Goal: Obtain resource: Download file/media

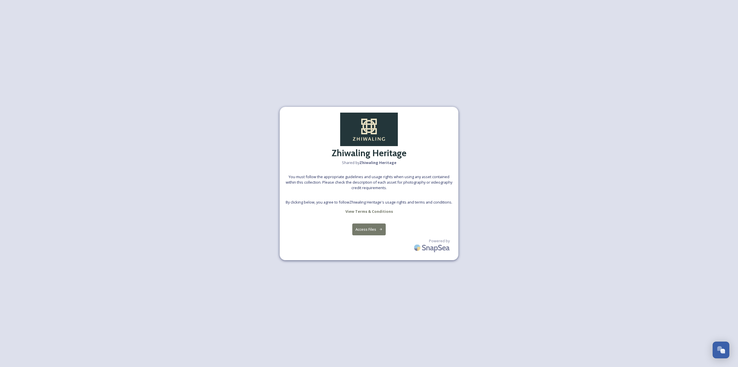
click at [381, 217] on div "Zhiwaling Heritage Shared by Zhiwaling Heritage You must follow the appropriate…" at bounding box center [369, 183] width 179 height 153
click at [374, 229] on button "Access Files" at bounding box center [369, 229] width 34 height 12
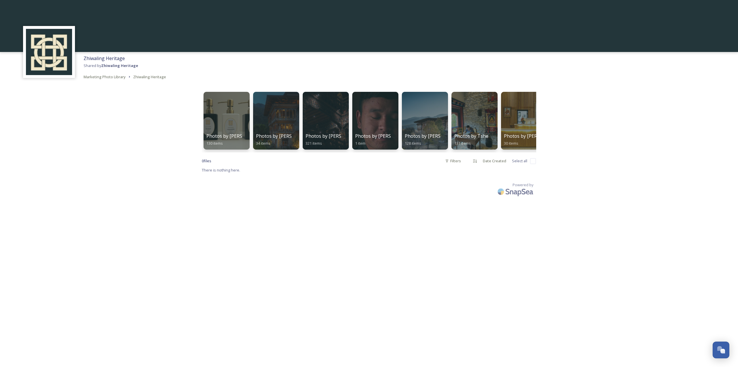
click at [536, 162] on input "checkbox" at bounding box center [533, 161] width 6 height 6
click at [534, 164] on input "checkbox" at bounding box center [533, 161] width 6 height 6
click at [532, 164] on input "checkbox" at bounding box center [533, 161] width 6 height 6
drag, startPoint x: 499, startPoint y: 167, endPoint x: 505, endPoint y: 167, distance: 5.8
click at [501, 166] on div "Date Created" at bounding box center [494, 160] width 29 height 11
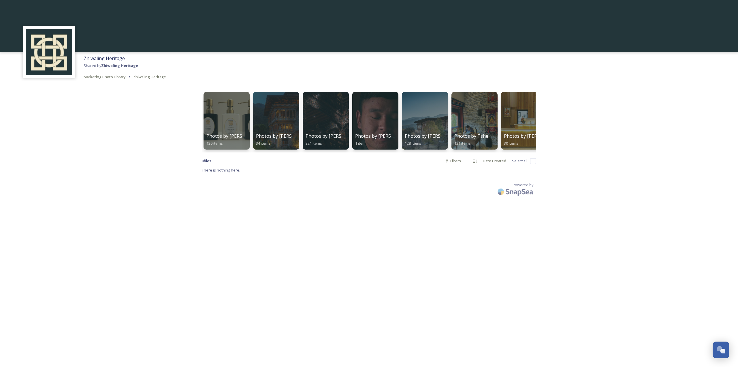
click at [521, 166] on div "0 file s Filters Date Created Select all" at bounding box center [369, 160] width 334 height 11
click at [520, 164] on span "Select all" at bounding box center [519, 160] width 15 height 5
click at [517, 164] on span "Select all" at bounding box center [519, 160] width 15 height 5
click at [536, 164] on input "checkbox" at bounding box center [533, 161] width 6 height 6
click at [534, 164] on input "checkbox" at bounding box center [533, 161] width 6 height 6
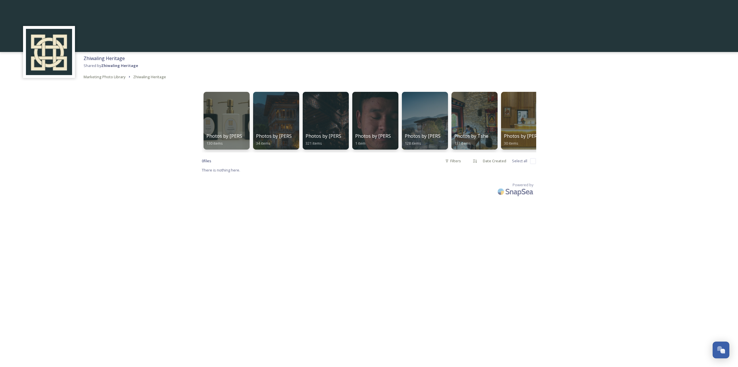
click at [534, 164] on input "checkbox" at bounding box center [533, 161] width 6 height 6
drag, startPoint x: 611, startPoint y: 268, endPoint x: 478, endPoint y: 269, distance: 132.4
click at [477, 268] on div "Zhiwaling Heritage Shared by Zhiwaling Heritage Marketing Photo Library Zhiwali…" at bounding box center [369, 183] width 738 height 367
click at [478, 269] on div "Zhiwaling Heritage Shared by Zhiwaling Heritage Marketing Photo Library Zhiwali…" at bounding box center [369, 183] width 738 height 367
click at [532, 164] on input "checkbox" at bounding box center [533, 161] width 6 height 6
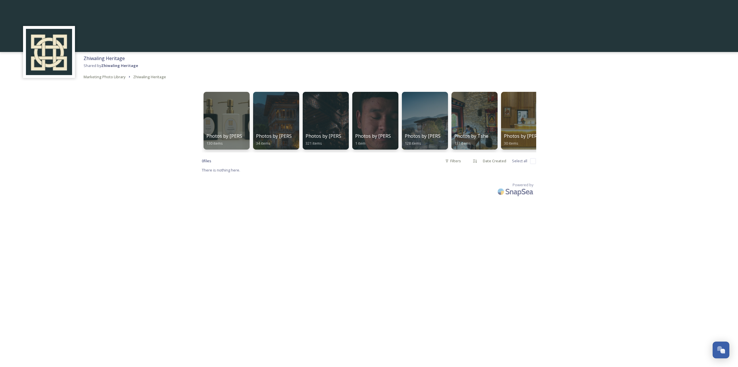
click at [532, 164] on input "checkbox" at bounding box center [533, 161] width 6 height 6
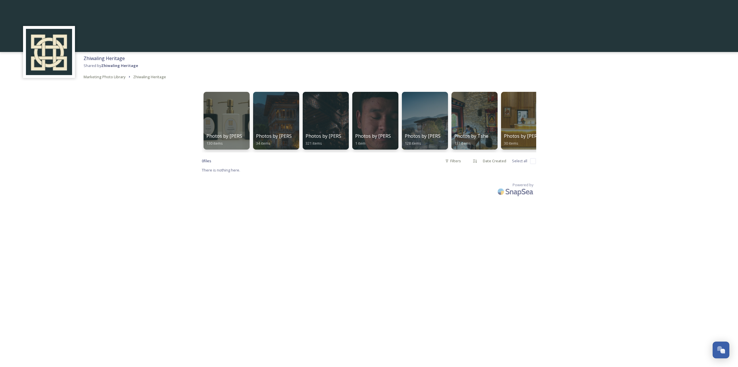
click at [532, 164] on input "checkbox" at bounding box center [533, 161] width 6 height 6
click at [517, 164] on span "Select all" at bounding box center [519, 160] width 15 height 5
click at [515, 164] on span "Select all" at bounding box center [519, 160] width 15 height 5
drag, startPoint x: 530, startPoint y: 164, endPoint x: 537, endPoint y: 162, distance: 7.3
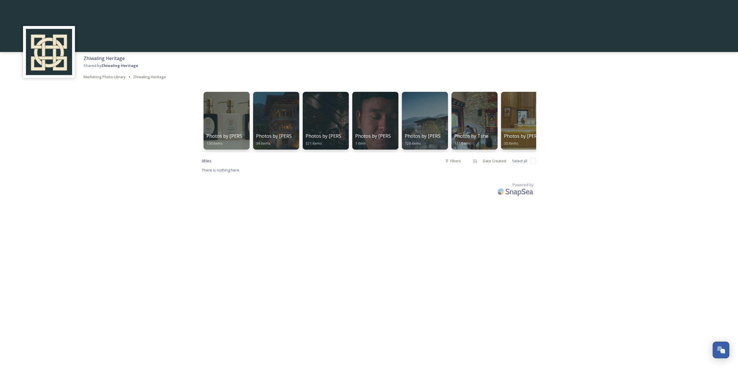
click at [530, 164] on input "checkbox" at bounding box center [533, 161] width 6 height 6
click at [537, 162] on div "Photos by [PERSON_NAME] 130 items Photos by [PERSON_NAME] and [PERSON_NAME] 34 …" at bounding box center [369, 143] width 346 height 121
click at [534, 164] on input "checkbox" at bounding box center [533, 161] width 6 height 6
click at [536, 164] on input "checkbox" at bounding box center [533, 161] width 6 height 6
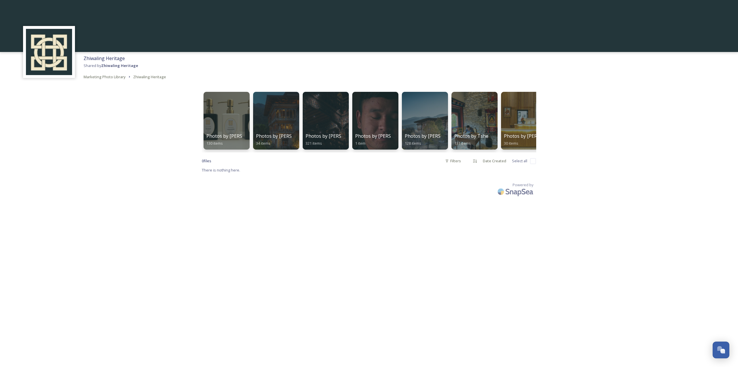
click at [527, 164] on span "Select all" at bounding box center [519, 160] width 15 height 5
click at [533, 164] on input "checkbox" at bounding box center [533, 161] width 6 height 6
click at [527, 164] on span "Select all" at bounding box center [519, 160] width 15 height 5
click at [546, 171] on div "Zhiwaling Heritage Shared by Zhiwaling Heritage Marketing Photo Library Zhiwali…" at bounding box center [369, 183] width 738 height 367
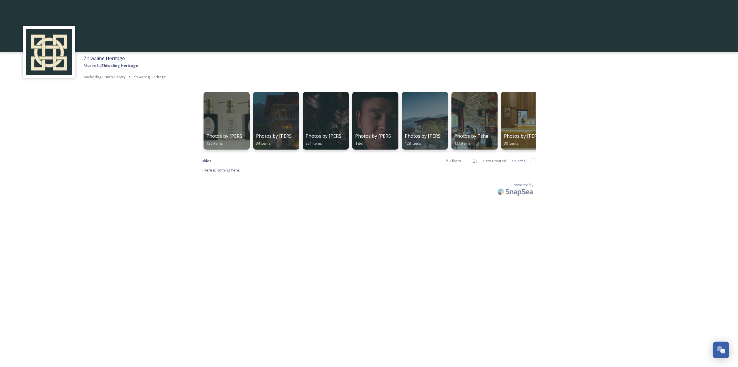
drag, startPoint x: 543, startPoint y: 165, endPoint x: 531, endPoint y: 166, distance: 11.8
click at [531, 166] on div "Zhiwaling Heritage Shared by Zhiwaling Heritage Marketing Photo Library Zhiwali…" at bounding box center [369, 183] width 738 height 367
click at [530, 165] on div "0 file s Filters Date Created Select all" at bounding box center [369, 160] width 334 height 11
click at [534, 162] on input "checkbox" at bounding box center [533, 161] width 6 height 6
click at [534, 164] on input "checkbox" at bounding box center [533, 161] width 6 height 6
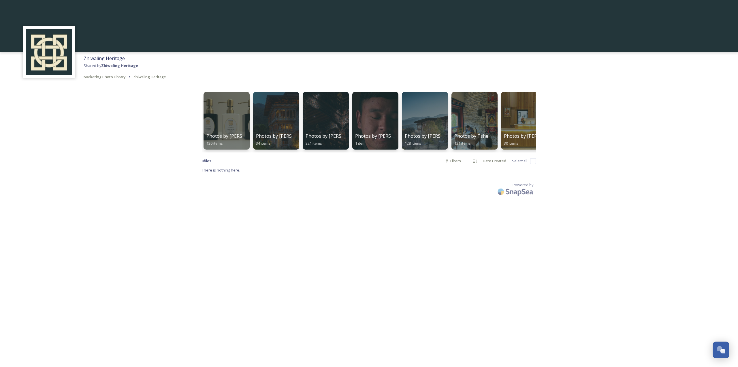
click at [534, 164] on input "checkbox" at bounding box center [533, 161] width 6 height 6
checkbox input "false"
click at [217, 143] on span "130 items" at bounding box center [214, 143] width 17 height 5
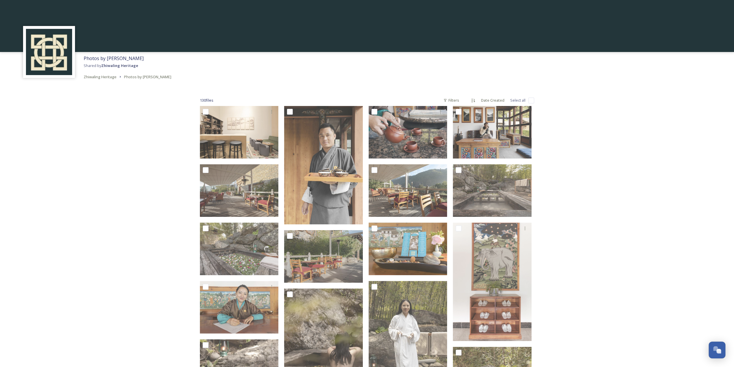
click at [529, 102] on input "checkbox" at bounding box center [531, 100] width 6 height 6
checkbox input "true"
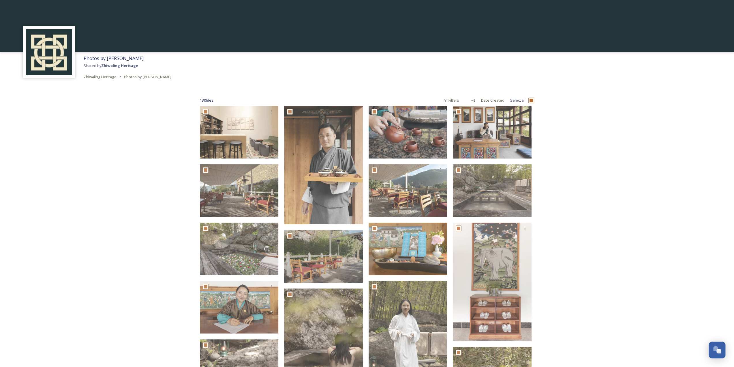
checkbox input "true"
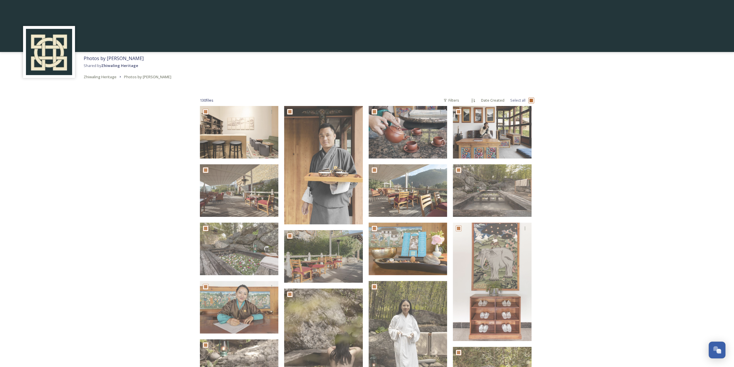
checkbox input "true"
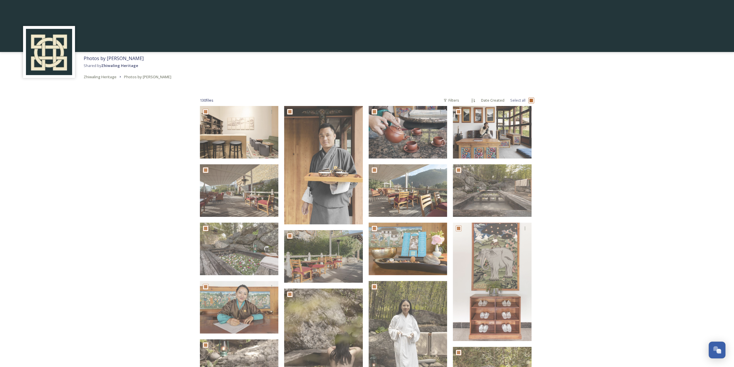
checkbox input "true"
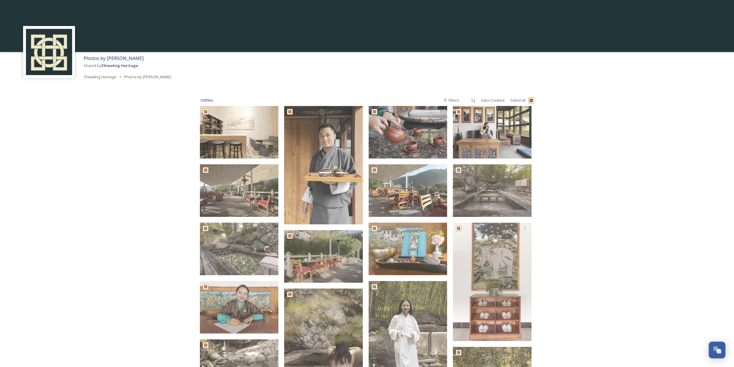
checkbox input "true"
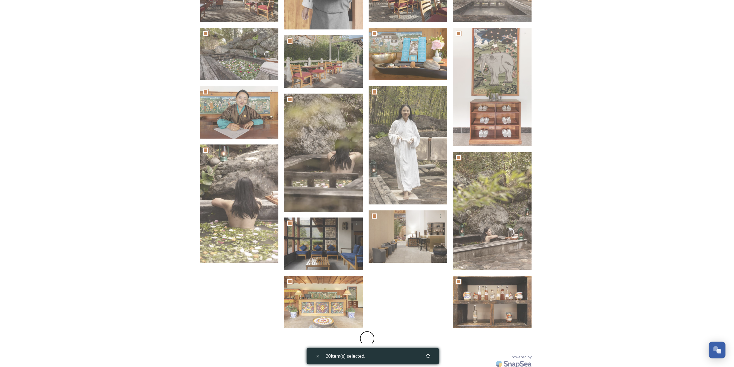
scroll to position [204, 0]
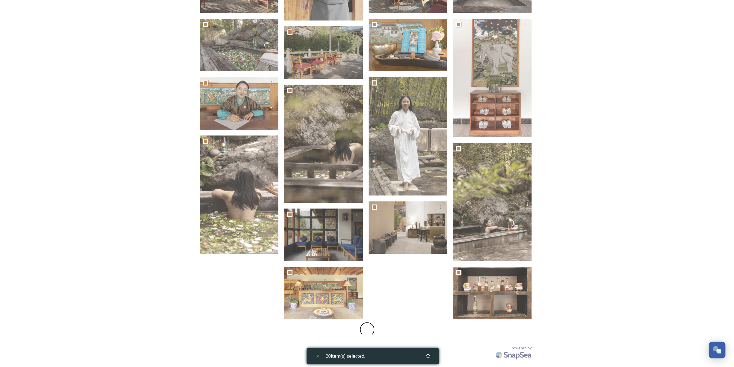
checkbox input "false"
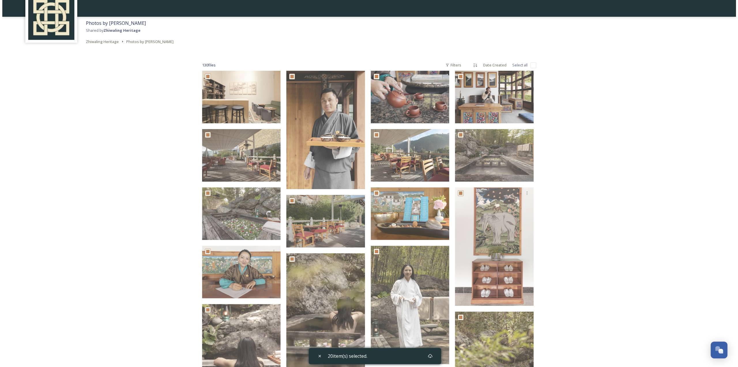
scroll to position [0, 0]
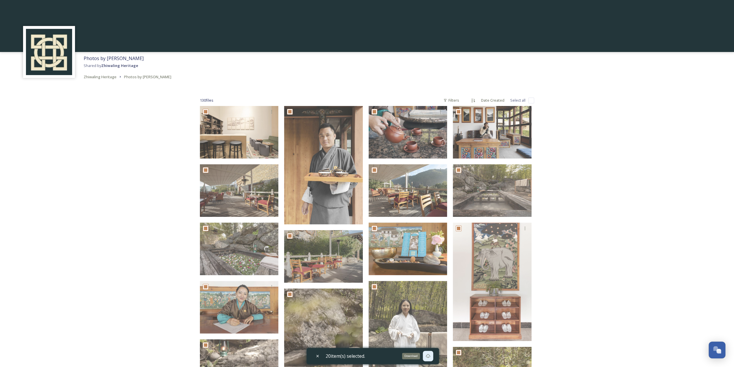
click at [425, 353] on div "Download" at bounding box center [428, 355] width 10 height 10
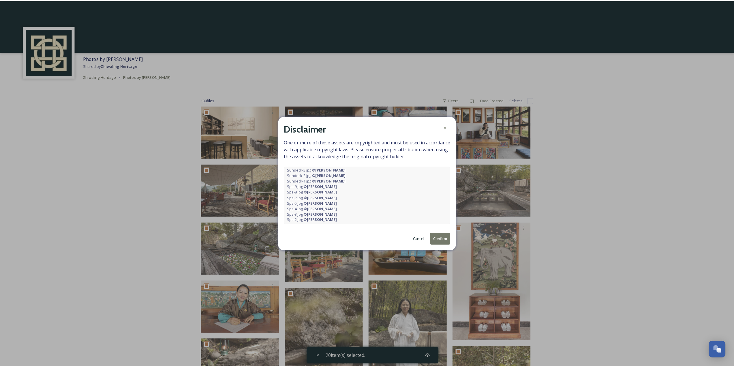
scroll to position [59, 0]
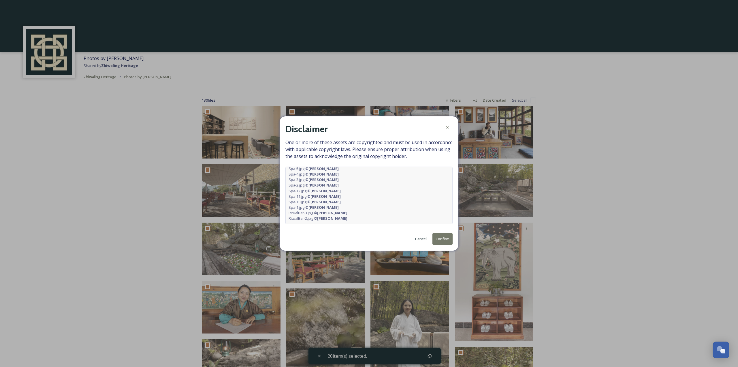
click at [446, 238] on button "Confirm" at bounding box center [443, 239] width 20 height 12
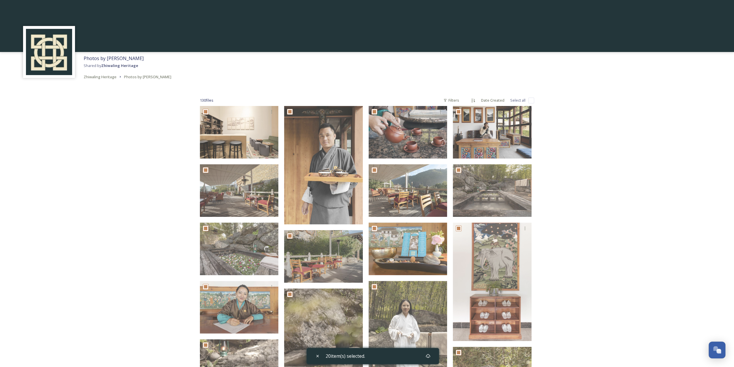
drag, startPoint x: 344, startPoint y: 36, endPoint x: 324, endPoint y: 45, distance: 21.3
click at [344, 36] on div at bounding box center [367, 26] width 734 height 52
click at [111, 78] on span "Zhiwaling Heritage" at bounding box center [100, 76] width 33 height 5
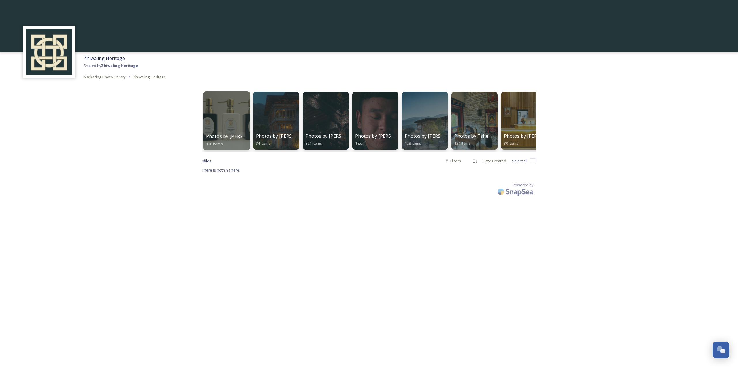
click at [218, 140] on div "Photos by [PERSON_NAME] 130 items" at bounding box center [226, 140] width 41 height 14
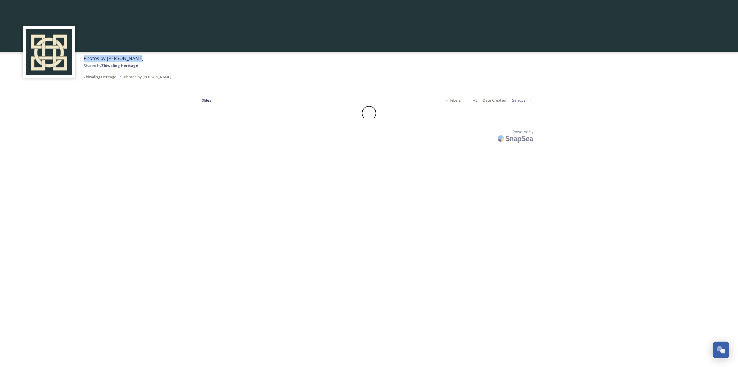
drag, startPoint x: 119, startPoint y: 55, endPoint x: 77, endPoint y: 59, distance: 41.8
click at [80, 59] on div "Photos by [PERSON_NAME] Shared by Zhiwaling Heritage Zhiwaling Heritage Photos …" at bounding box center [369, 67] width 738 height 31
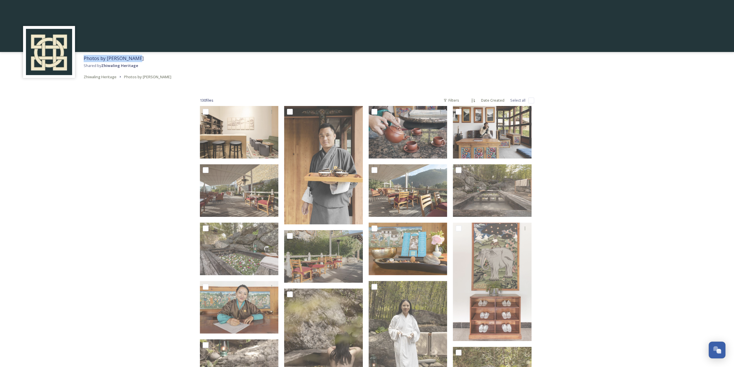
copy span "Photos by [PERSON_NAME]"
click at [111, 78] on span "Zhiwaling Heritage" at bounding box center [100, 76] width 33 height 5
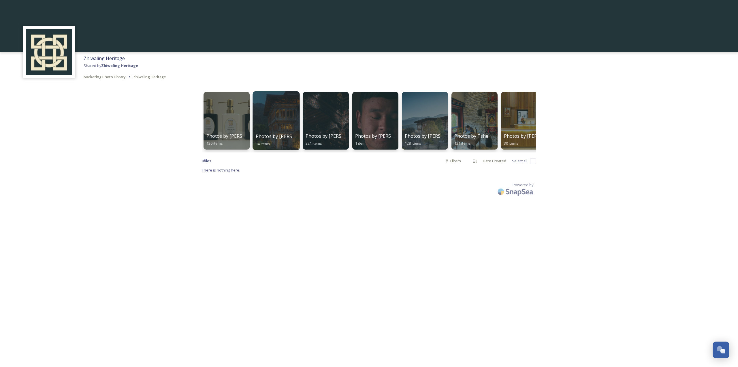
click at [281, 138] on span "Photos by [PERSON_NAME] and [PERSON_NAME]" at bounding box center [310, 136] width 109 height 6
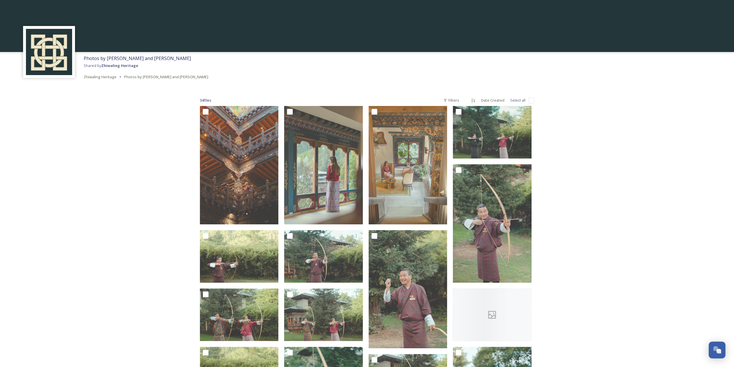
click at [529, 100] on input "checkbox" at bounding box center [531, 100] width 6 height 6
checkbox input "true"
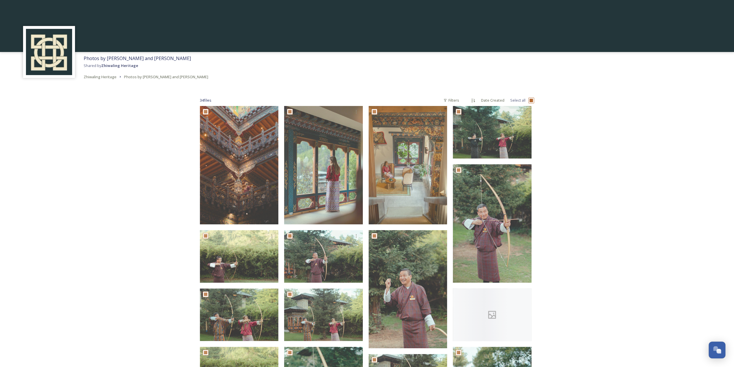
checkbox input "true"
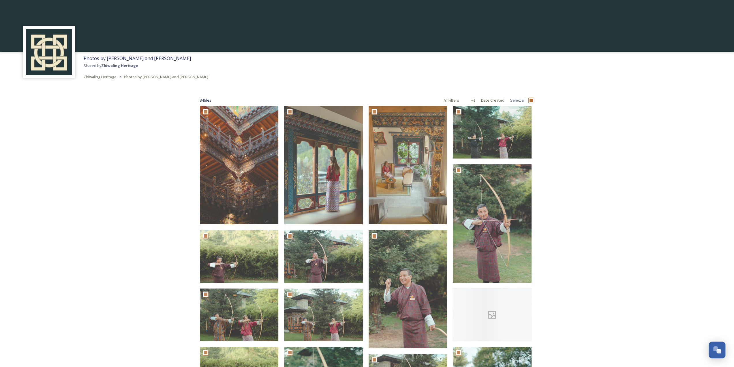
checkbox input "true"
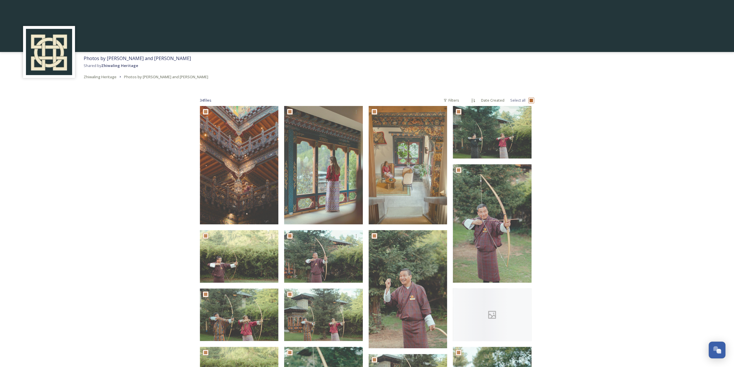
checkbox input "true"
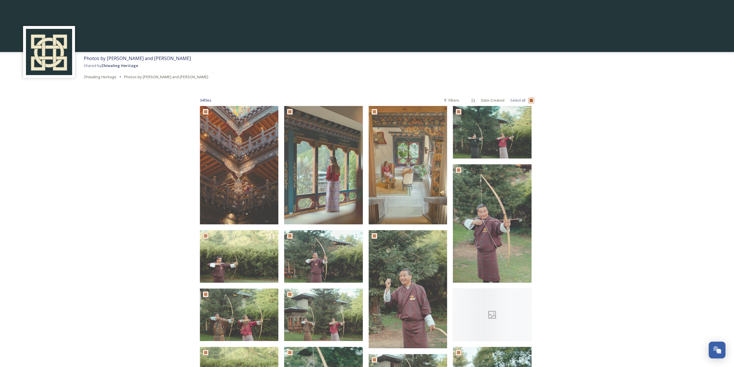
checkbox input "true"
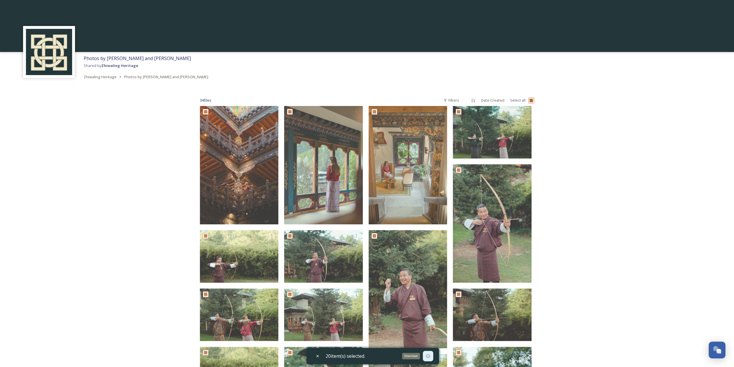
click at [429, 356] on icon at bounding box center [428, 355] width 5 height 5
drag, startPoint x: 220, startPoint y: 78, endPoint x: 123, endPoint y: 80, distance: 96.4
click at [123, 80] on div "Photos by [PERSON_NAME] and [PERSON_NAME] Shared by Zhiwaling Heritage Zhiwalin…" at bounding box center [367, 67] width 734 height 31
copy span "Photos by [PERSON_NAME] and [PERSON_NAME]"
click at [94, 77] on span "Zhiwaling Heritage" at bounding box center [100, 76] width 33 height 5
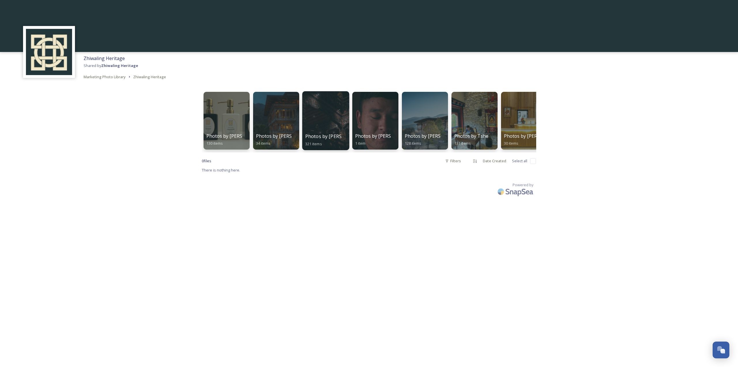
click at [332, 136] on span "Photos by [PERSON_NAME]" at bounding box center [335, 136] width 61 height 6
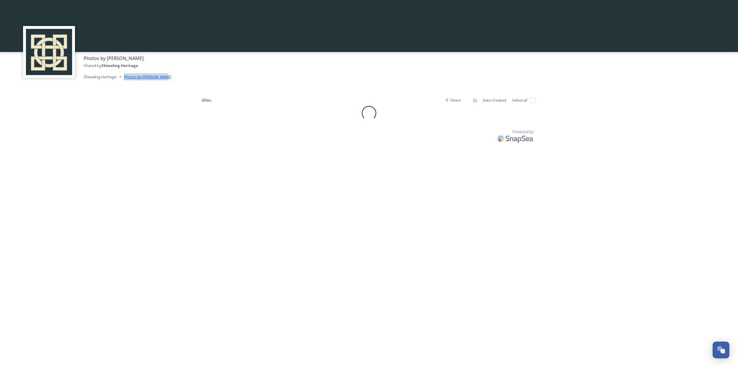
drag, startPoint x: 173, startPoint y: 76, endPoint x: 124, endPoint y: 79, distance: 49.4
click at [124, 79] on div "Photos by [PERSON_NAME] Shared by Zhiwaling Heritage Zhiwaling Heritage Photos …" at bounding box center [369, 67] width 738 height 31
copy span "Photos by [PERSON_NAME]"
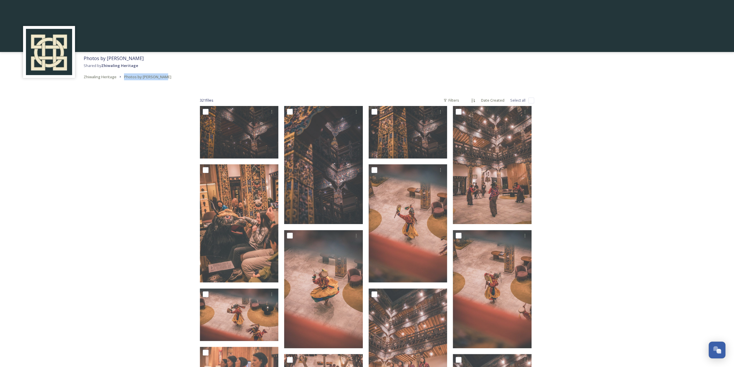
click at [530, 99] on input "checkbox" at bounding box center [531, 100] width 6 height 6
checkbox input "true"
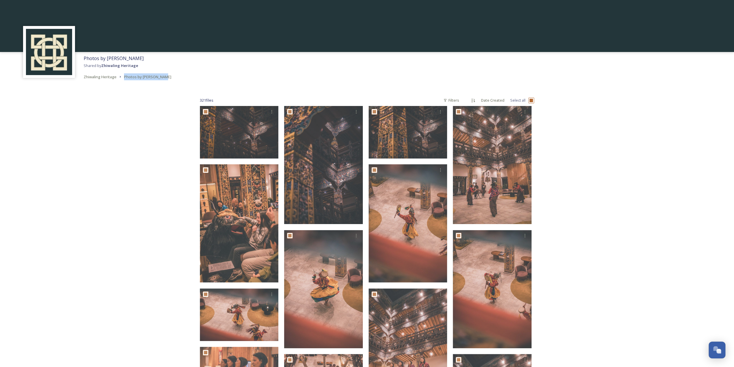
checkbox input "true"
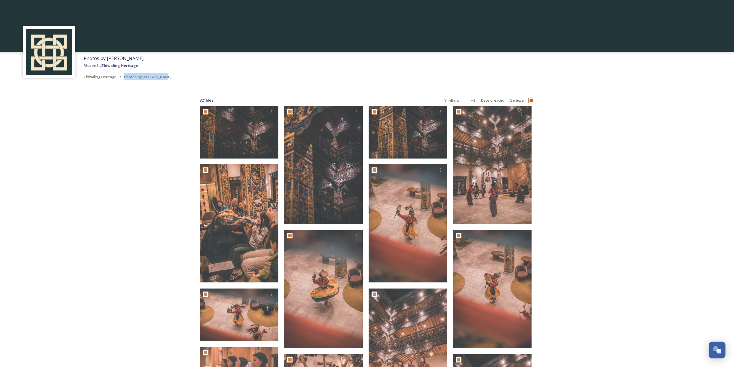
checkbox input "true"
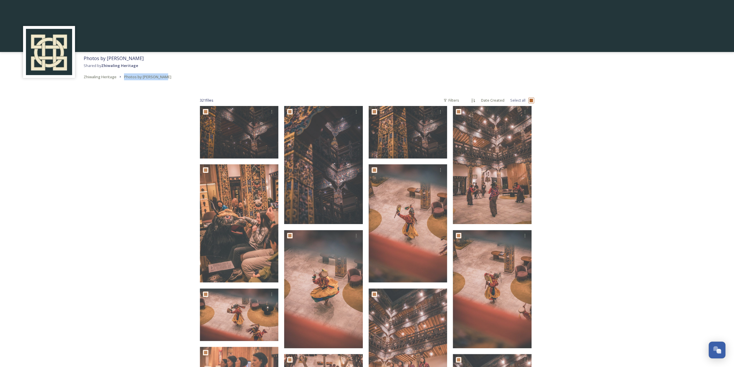
checkbox input "true"
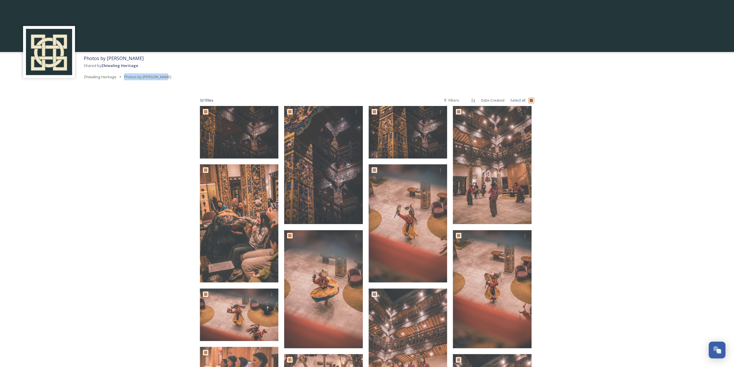
checkbox input "true"
click at [428, 354] on icon at bounding box center [428, 355] width 5 height 5
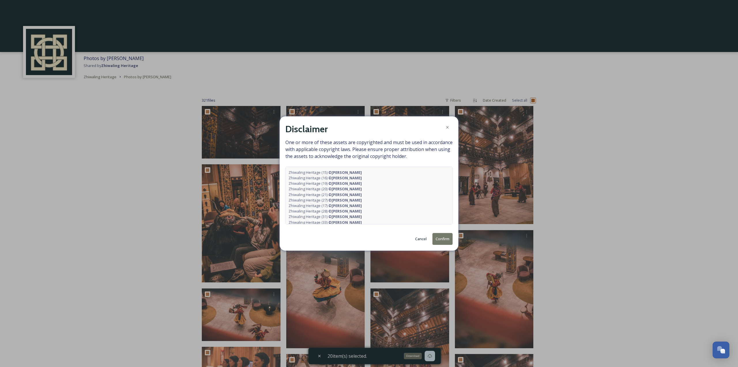
click at [447, 236] on button "Confirm" at bounding box center [443, 239] width 20 height 12
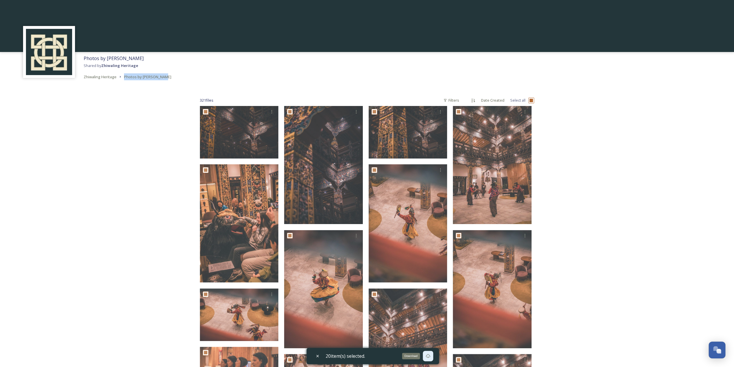
drag, startPoint x: 168, startPoint y: 75, endPoint x: 121, endPoint y: 78, distance: 46.8
click at [121, 78] on div "Photos by [PERSON_NAME] Shared by Zhiwaling Heritage Zhiwaling Heritage Photos …" at bounding box center [367, 67] width 734 height 31
copy span "Photos by [PERSON_NAME]"
click at [100, 78] on span "Zhiwaling Heritage" at bounding box center [100, 76] width 33 height 5
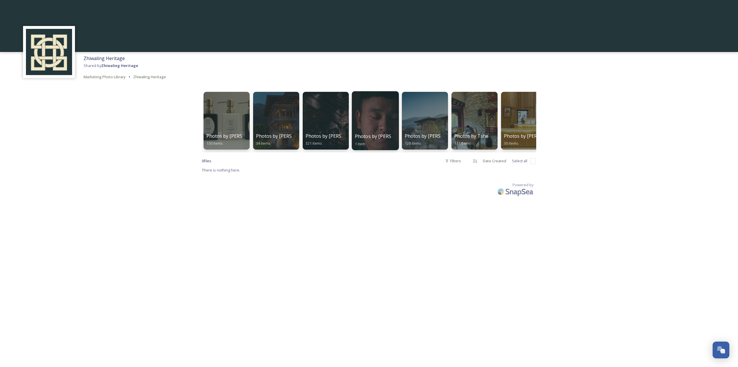
click at [363, 128] on div at bounding box center [375, 120] width 47 height 59
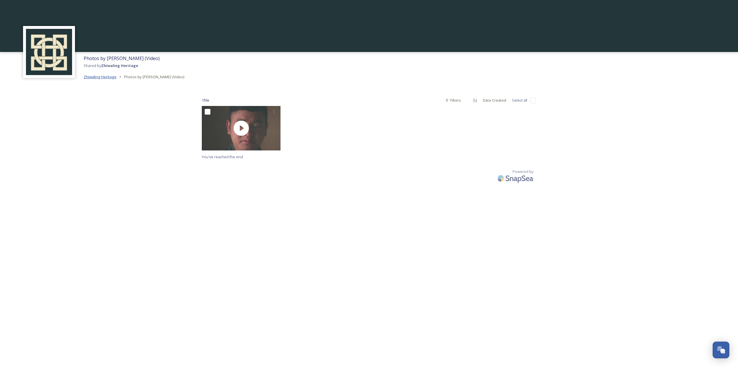
click at [106, 78] on span "Zhiwaling Heritage" at bounding box center [100, 76] width 33 height 5
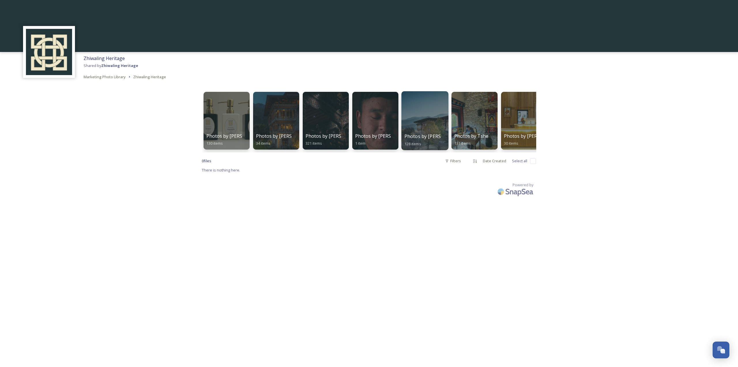
click at [416, 104] on div at bounding box center [425, 120] width 47 height 59
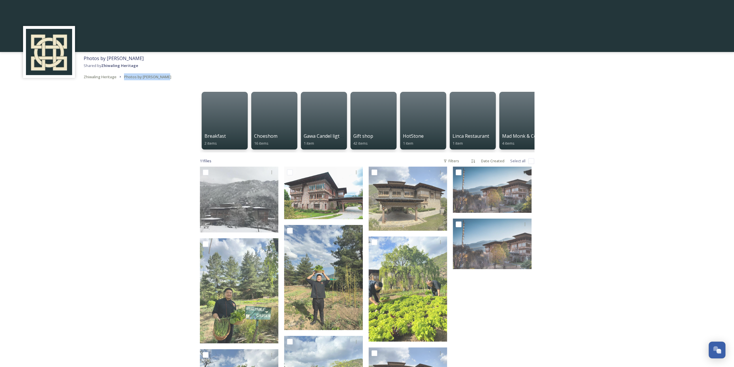
drag, startPoint x: 181, startPoint y: 79, endPoint x: 121, endPoint y: 79, distance: 60.3
click at [121, 79] on div "Photos by [PERSON_NAME] Shared by Zhiwaling Heritage Zhiwaling Heritage Photos …" at bounding box center [367, 67] width 734 height 31
copy span "Photos by [PERSON_NAME]"
click at [529, 164] on input "checkbox" at bounding box center [531, 161] width 6 height 6
checkbox input "true"
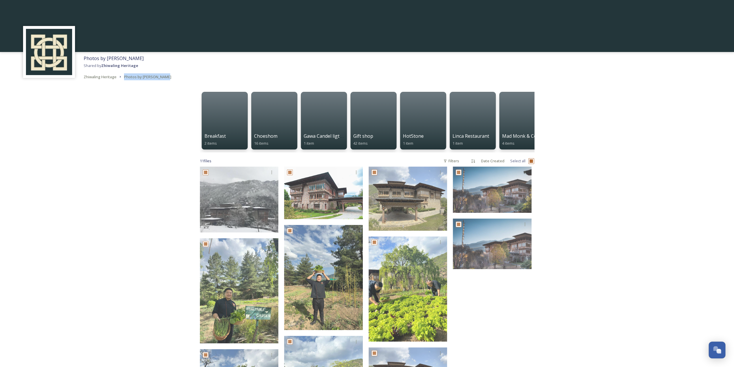
checkbox input "true"
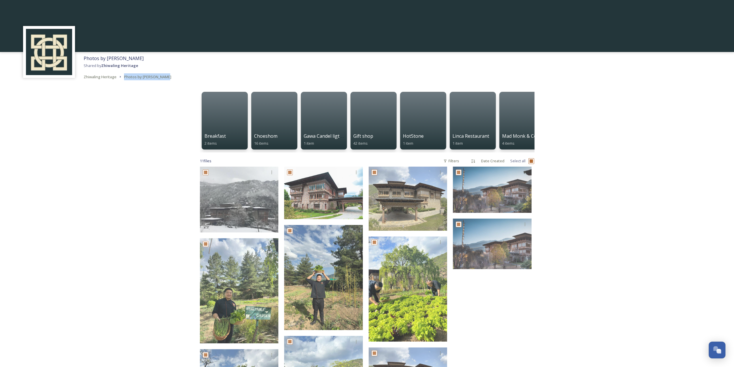
checkbox input "true"
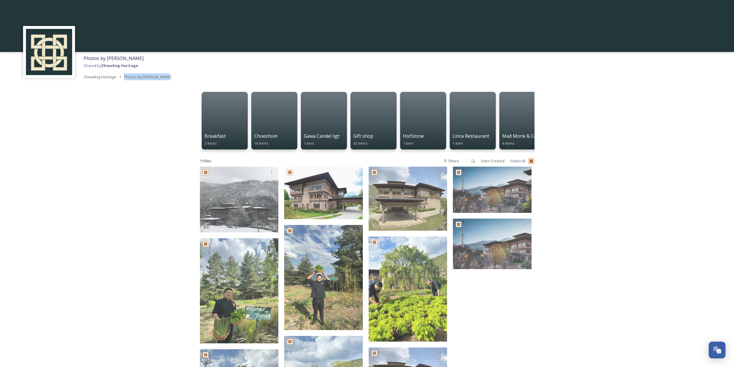
checkbox input "true"
click at [433, 355] on div at bounding box center [428, 355] width 10 height 10
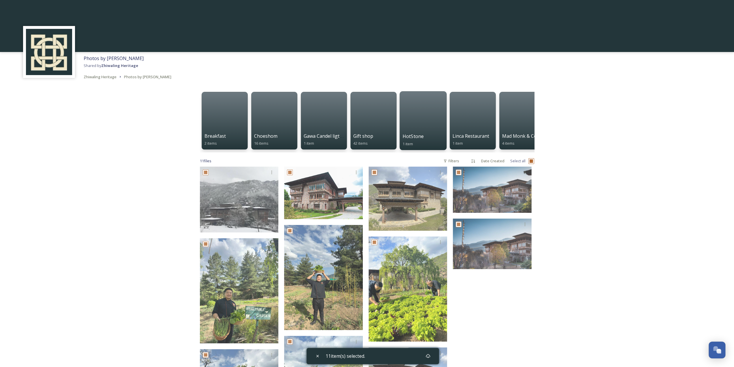
click at [400, 147] on div at bounding box center [422, 120] width 47 height 59
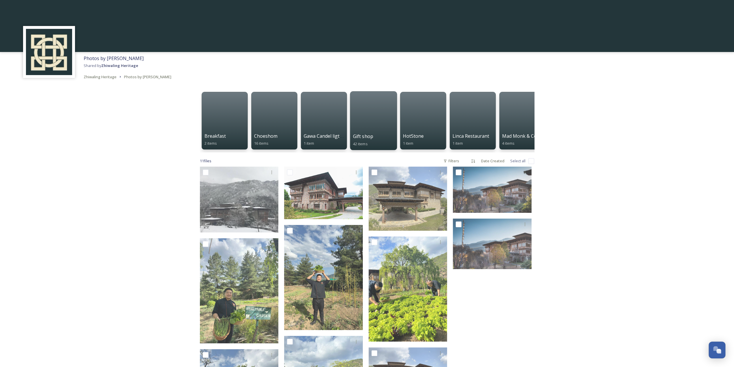
click at [366, 138] on span "Gift shop" at bounding box center [363, 136] width 20 height 6
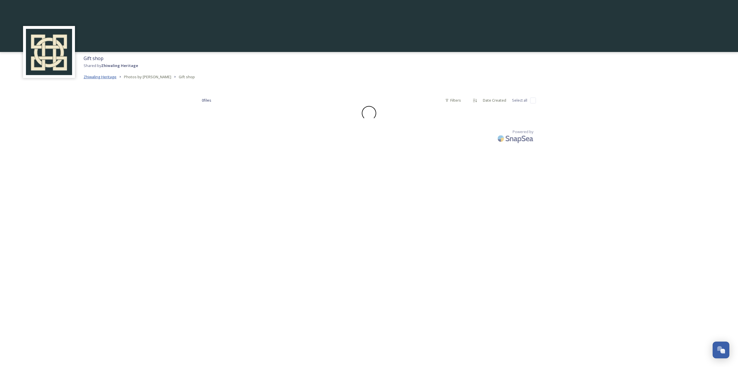
click at [94, 77] on span "Zhiwaling Heritage" at bounding box center [100, 76] width 33 height 5
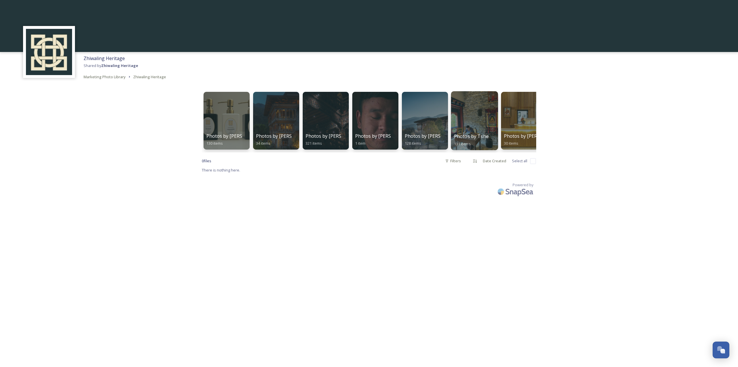
click at [476, 126] on div at bounding box center [474, 120] width 47 height 59
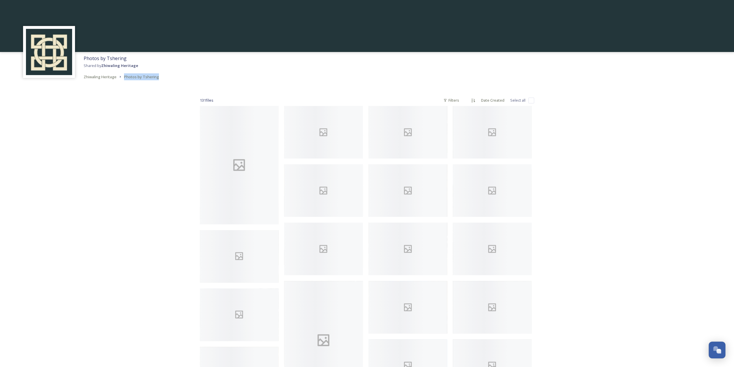
drag, startPoint x: 165, startPoint y: 77, endPoint x: 123, endPoint y: 78, distance: 42.1
click at [123, 78] on div "Photos by Tshering Shared by Zhiwaling Heritage Zhiwaling Heritage Photos by Ts…" at bounding box center [367, 67] width 734 height 31
copy span "Photos by Tshering"
click at [528, 100] on input "checkbox" at bounding box center [531, 100] width 6 height 6
checkbox input "true"
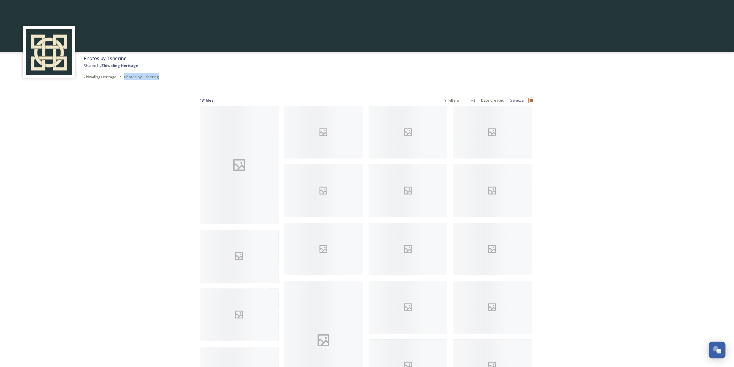
checkbox input "true"
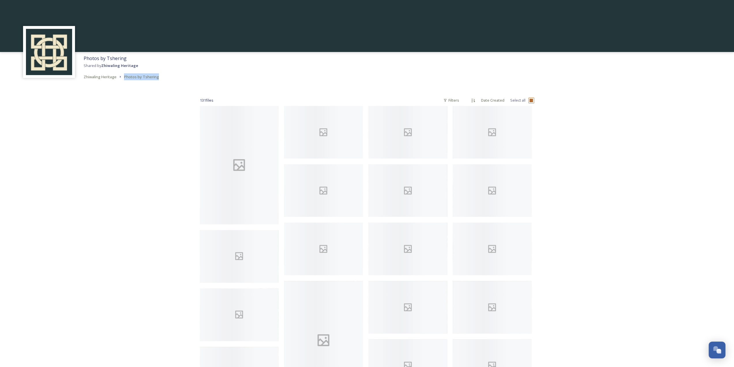
checkbox input "true"
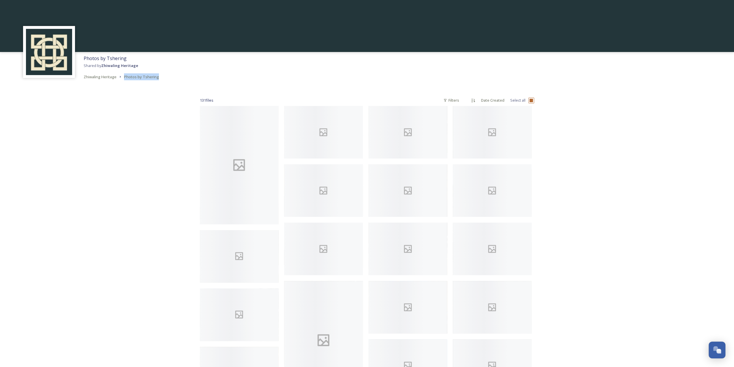
checkbox input "true"
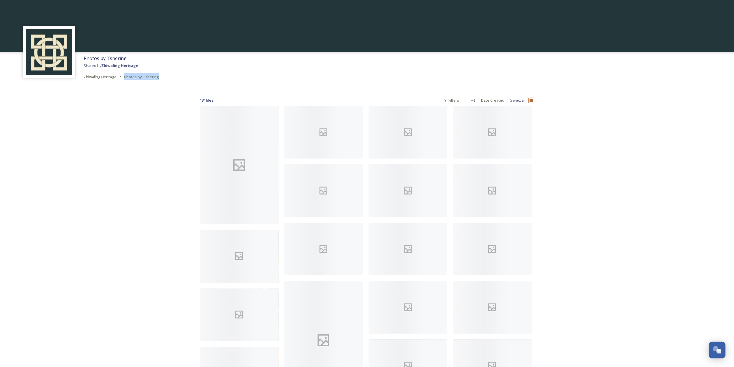
checkbox input "true"
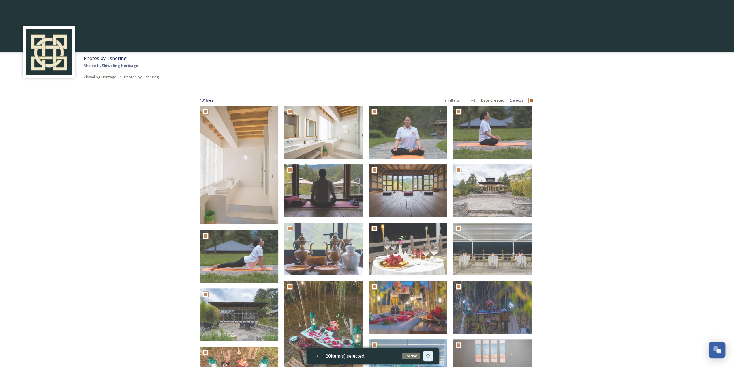
click at [430, 354] on icon at bounding box center [428, 355] width 5 height 5
click at [102, 78] on span "Zhiwaling Heritage" at bounding box center [100, 76] width 33 height 5
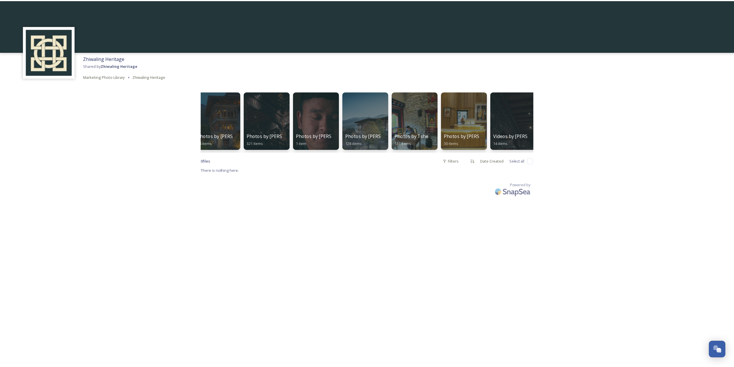
scroll to position [0, 62]
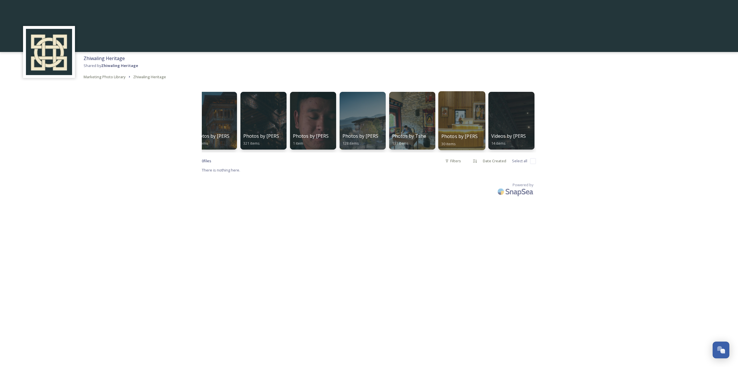
click at [466, 118] on div at bounding box center [461, 120] width 47 height 59
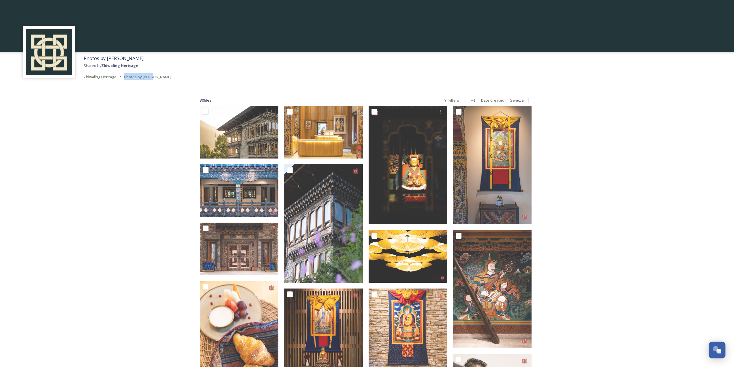
drag, startPoint x: 114, startPoint y: 76, endPoint x: 272, endPoint y: 102, distance: 159.9
click at [124, 77] on div "Photos by [PERSON_NAME] by Zhiwaling Heritage Zhiwaling Heritage Photos by [PER…" at bounding box center [367, 67] width 734 height 31
click at [531, 100] on input "checkbox" at bounding box center [531, 100] width 6 height 6
checkbox input "true"
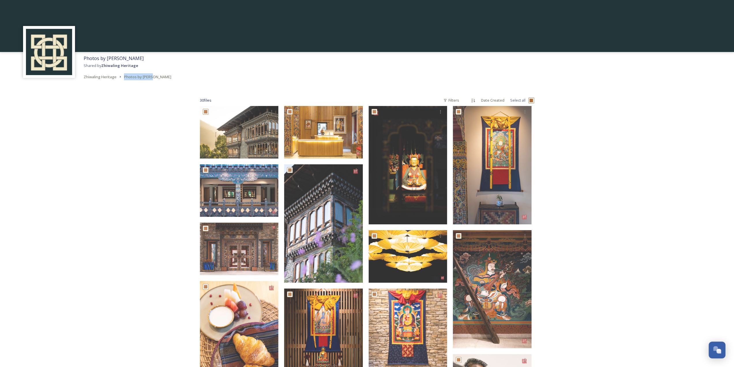
checkbox input "true"
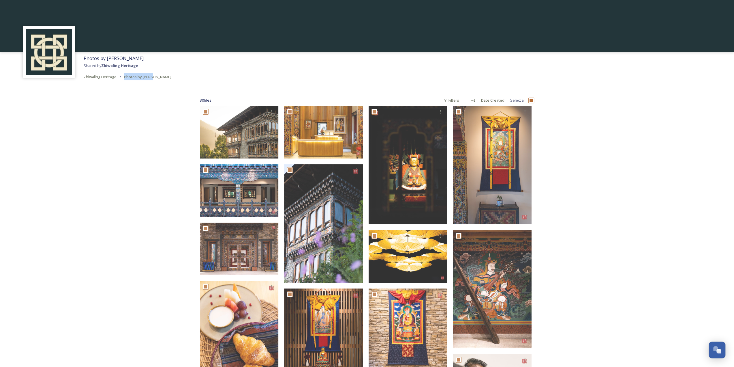
checkbox input "true"
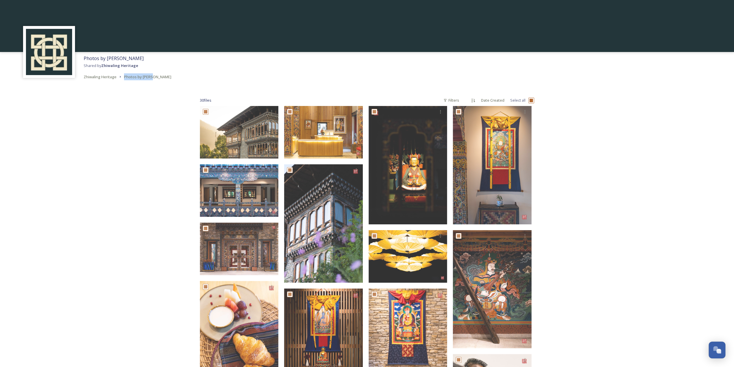
checkbox input "true"
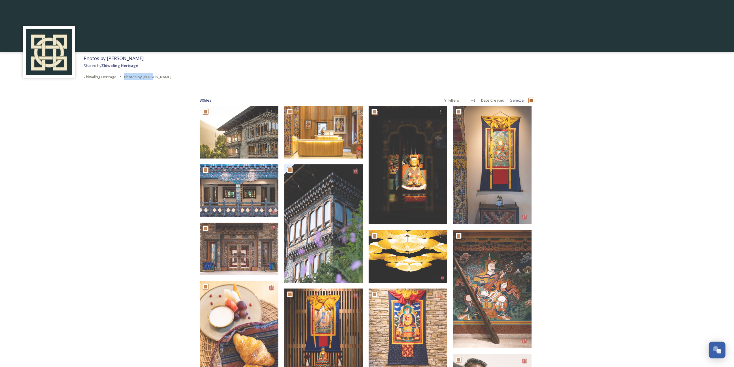
checkbox input "true"
click at [430, 356] on icon at bounding box center [428, 355] width 5 height 5
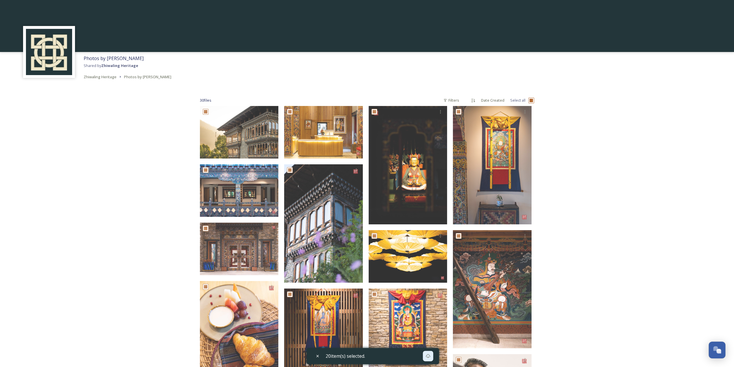
checkbox input "false"
click at [112, 79] on span "Zhiwaling Heritage" at bounding box center [100, 76] width 33 height 5
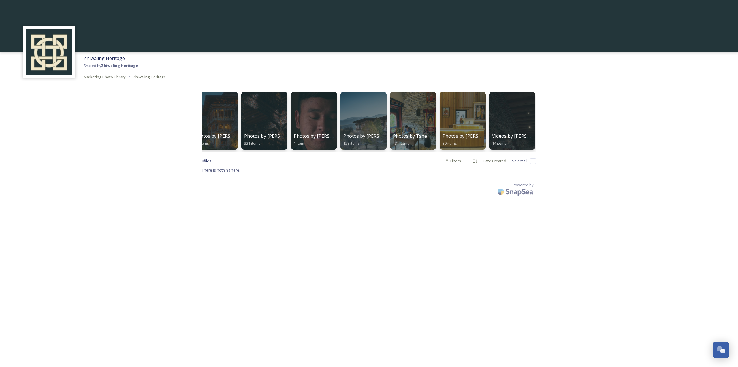
scroll to position [0, 62]
click at [512, 140] on div "Videos by [PERSON_NAME] 14 items" at bounding box center [511, 140] width 41 height 14
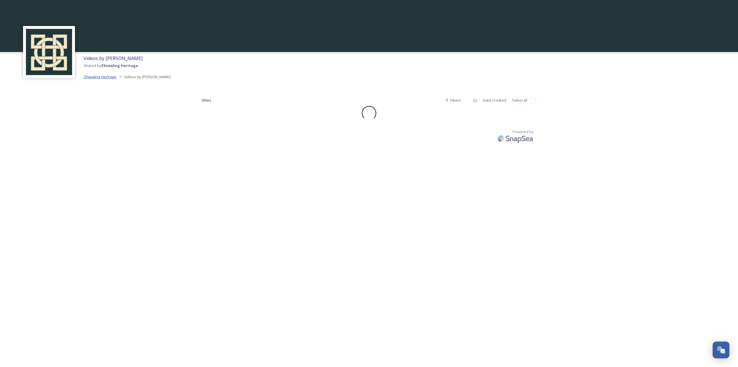
click at [104, 78] on span "Zhiwaling Heritage" at bounding box center [100, 76] width 33 height 5
